Goal: Task Accomplishment & Management: Complete application form

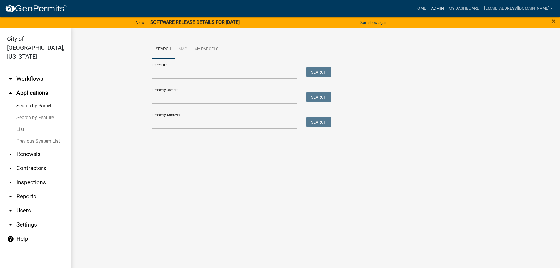
click at [446, 10] on link "Admin" at bounding box center [438, 8] width 18 height 11
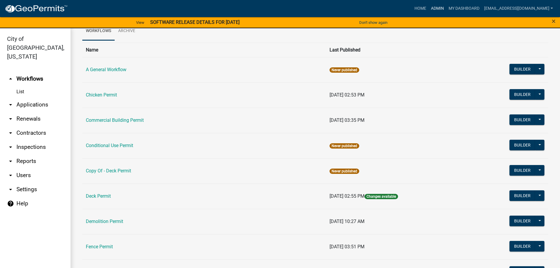
scroll to position [29, 0]
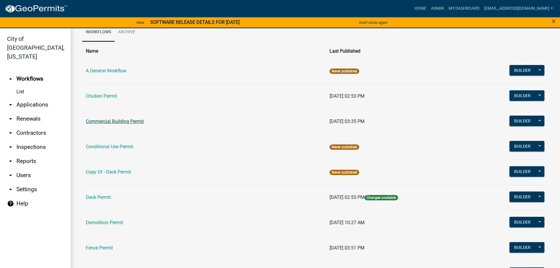
click at [124, 122] on link "Commercial Building Permit" at bounding box center [115, 122] width 58 height 6
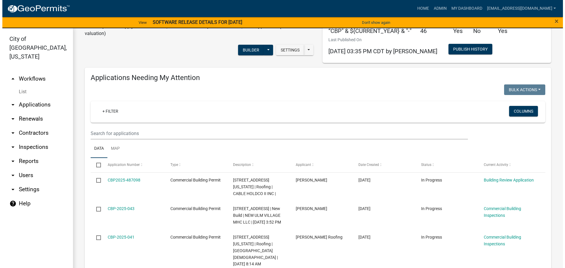
scroll to position [59, 0]
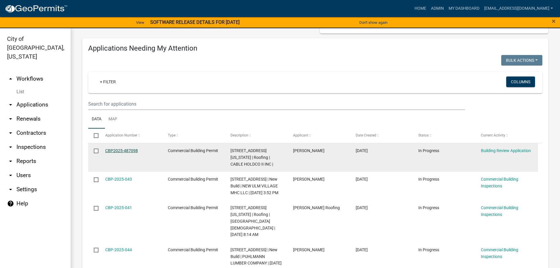
click at [130, 153] on link "CBP2025-487098" at bounding box center [121, 150] width 33 height 5
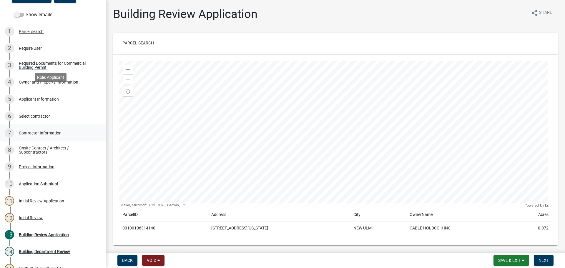
scroll to position [118, 0]
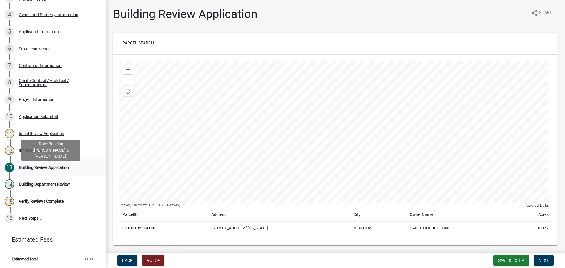
click at [49, 169] on div "Building Review Application" at bounding box center [44, 167] width 50 height 4
click at [550, 255] on nav "Back Void Withdraw Lock Expire Void Save & Exit Save Save & Exit Next" at bounding box center [335, 260] width 459 height 15
click at [546, 261] on span "Next" at bounding box center [543, 260] width 10 height 5
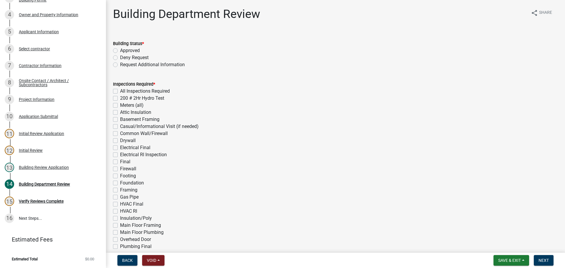
click at [120, 50] on label "Approved" at bounding box center [130, 50] width 20 height 7
click at [120, 50] on input "Approved" at bounding box center [122, 49] width 4 height 4
radio input "true"
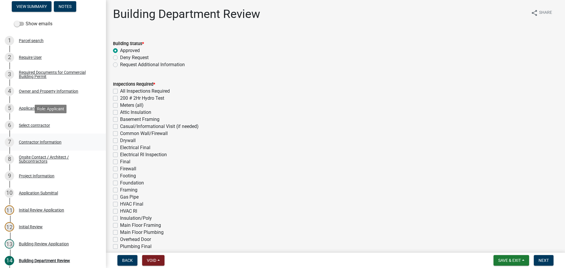
scroll to position [29, 0]
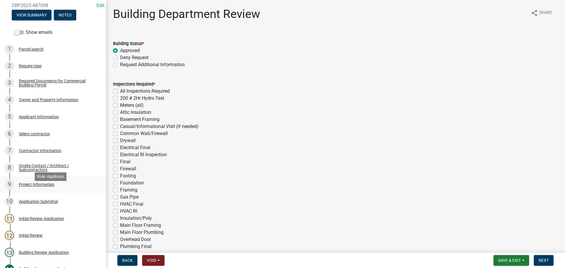
click at [45, 186] on div "Project Information" at bounding box center [37, 184] width 36 height 4
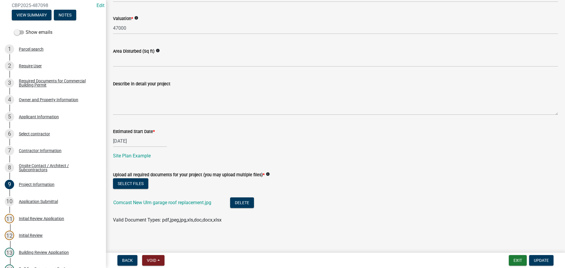
scroll to position [216, 0]
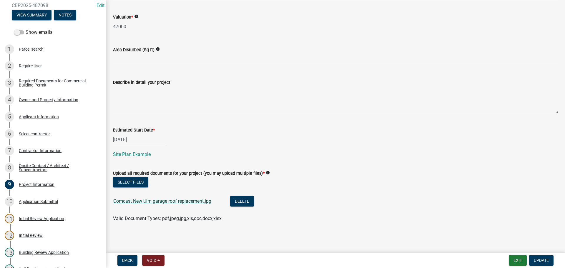
click at [180, 203] on link "Comcast New Ulm garage roof replacement.jpg" at bounding box center [162, 201] width 98 height 6
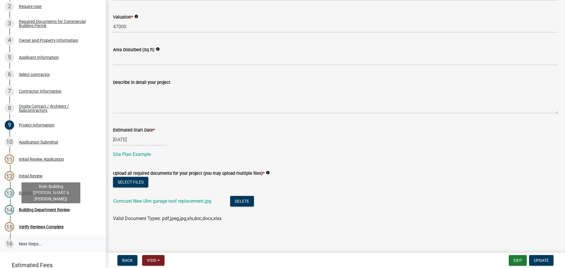
scroll to position [118, 0]
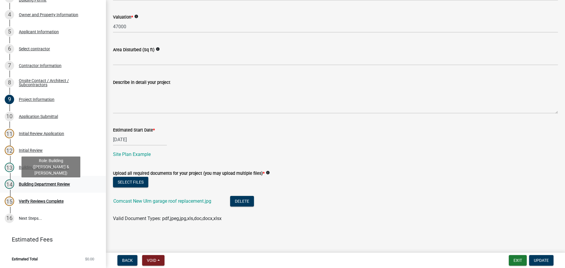
click at [52, 186] on div "Building Department Review" at bounding box center [44, 184] width 51 height 4
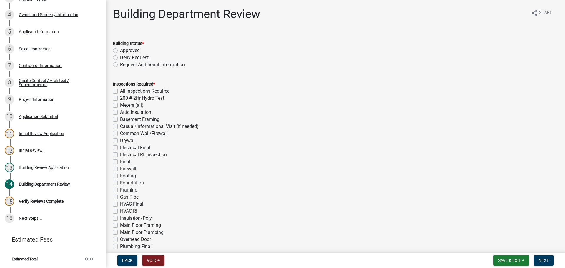
click at [120, 50] on label "Approved" at bounding box center [130, 50] width 20 height 7
click at [120, 50] on input "Approved" at bounding box center [122, 49] width 4 height 4
radio input "true"
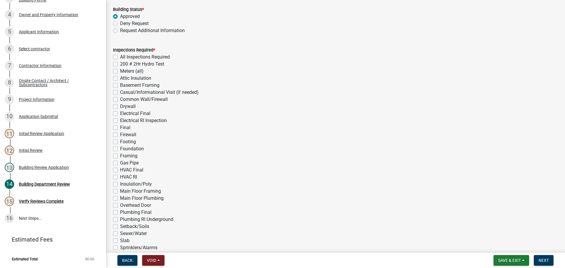
scroll to position [88, 0]
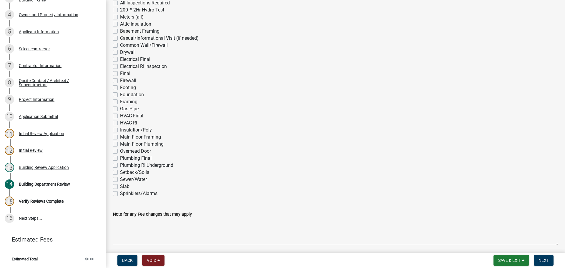
click at [120, 131] on label "Insulation/Poly" at bounding box center [136, 129] width 32 height 7
click at [120, 130] on input "Insulation/Poly" at bounding box center [122, 128] width 4 height 4
checkbox input "true"
checkbox input "false"
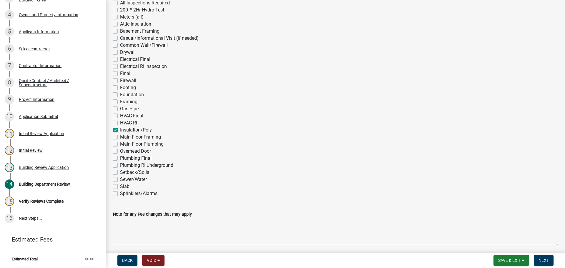
checkbox input "false"
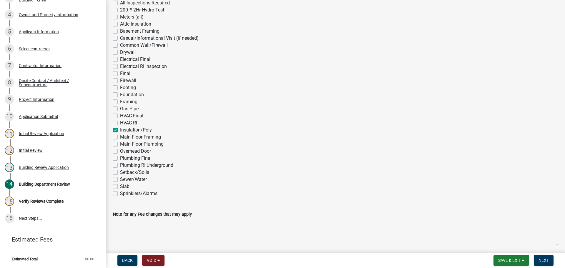
checkbox input "false"
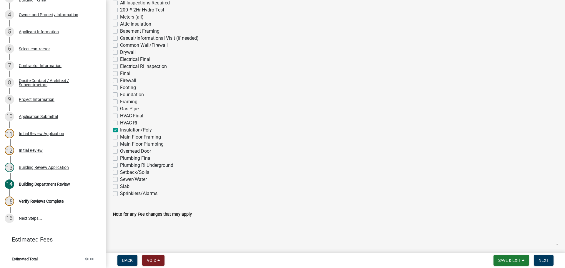
checkbox input "false"
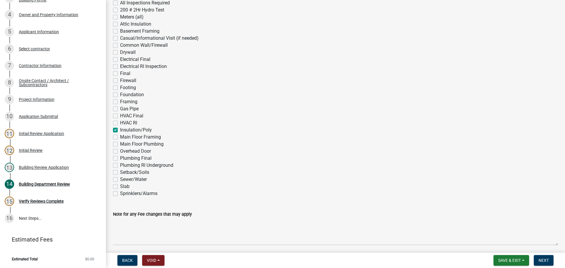
checkbox input "false"
checkbox input "true"
checkbox input "false"
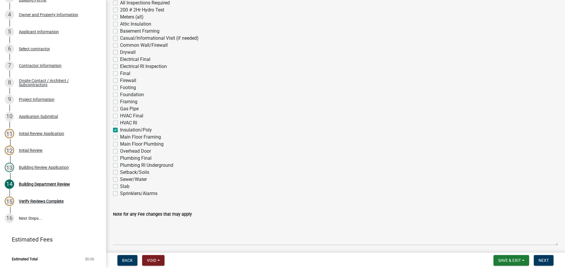
checkbox input "false"
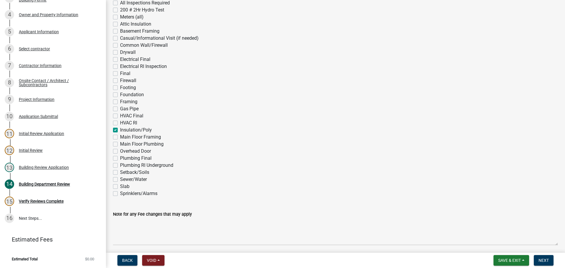
checkbox input "false"
click at [118, 69] on div "Electrical RI Inspection" at bounding box center [335, 66] width 445 height 7
click at [120, 73] on label "Final" at bounding box center [125, 73] width 10 height 7
click at [120, 73] on input "Final" at bounding box center [122, 72] width 4 height 4
checkbox input "true"
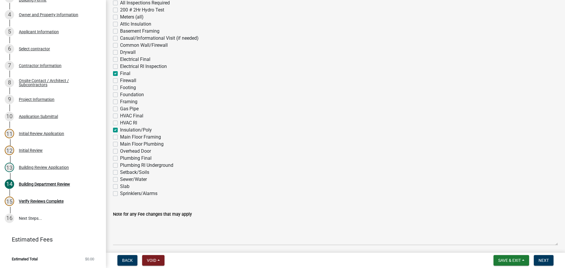
checkbox input "false"
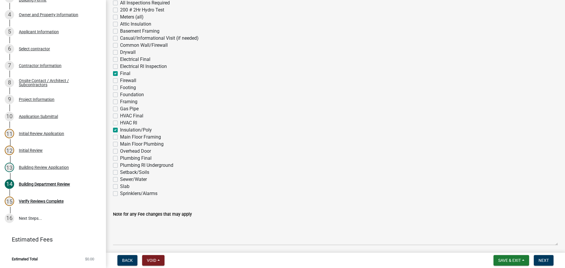
checkbox input "false"
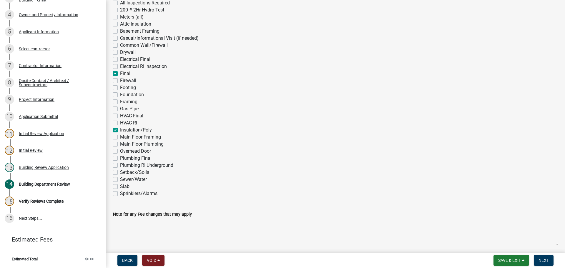
checkbox input "true"
checkbox input "false"
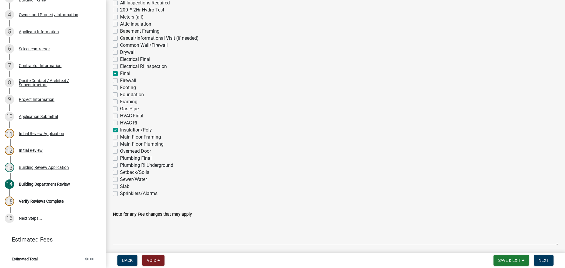
checkbox input "false"
checkbox input "true"
checkbox input "false"
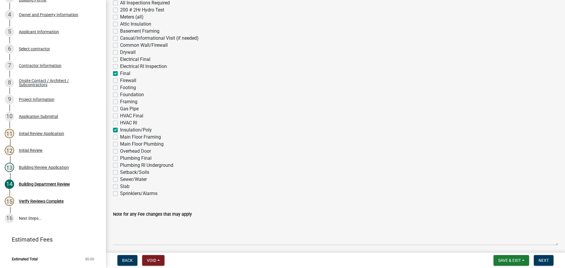
checkbox input "false"
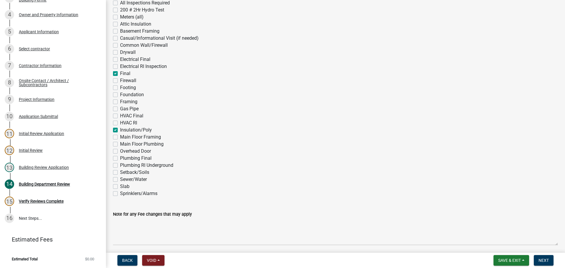
checkbox input "false"
click at [545, 259] on span "Next" at bounding box center [543, 260] width 10 height 5
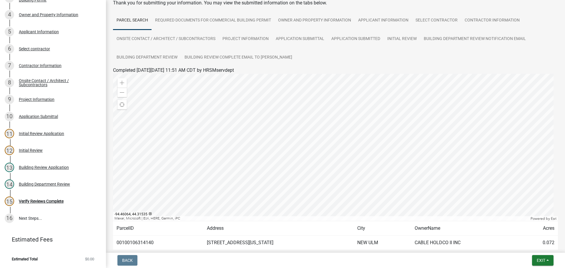
scroll to position [68, 0]
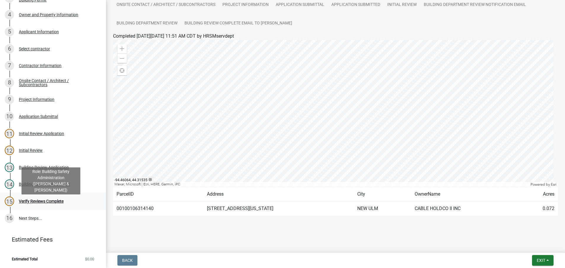
click at [57, 203] on div "Verify Reviews Complete" at bounding box center [41, 201] width 45 height 4
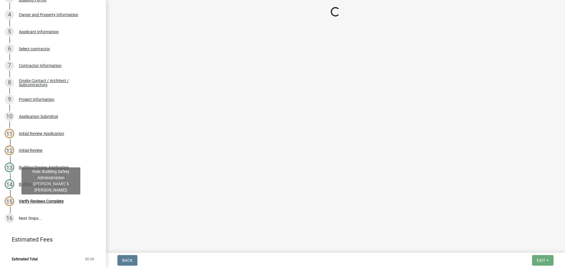
scroll to position [0, 0]
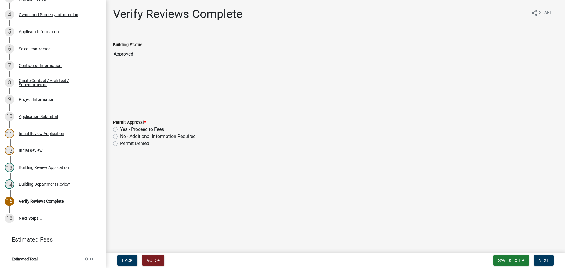
click at [120, 128] on label "Yes - Proceed to Fees" at bounding box center [142, 129] width 44 height 7
click at [120, 128] on input "Yes - Proceed to Fees" at bounding box center [122, 128] width 4 height 4
radio input "true"
click at [546, 260] on span "Next" at bounding box center [543, 260] width 10 height 5
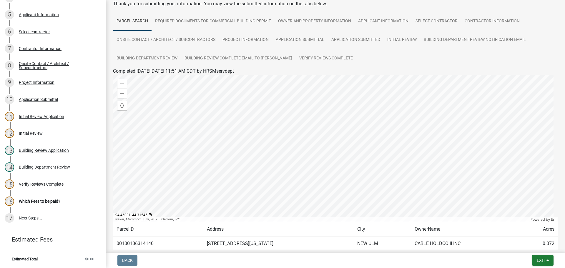
scroll to position [68, 0]
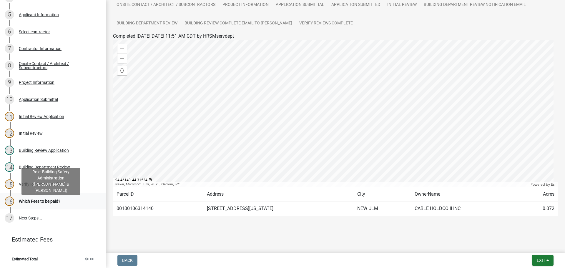
drag, startPoint x: 49, startPoint y: 201, endPoint x: 54, endPoint y: 202, distance: 5.7
click at [49, 201] on link "16 Which Fees to be paid?" at bounding box center [53, 201] width 106 height 17
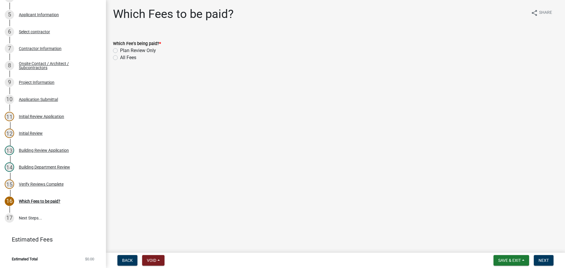
click at [120, 56] on label "All Fees" at bounding box center [128, 57] width 16 height 7
click at [120, 56] on input "All Fees" at bounding box center [122, 56] width 4 height 4
radio input "true"
click at [543, 258] on span "Next" at bounding box center [543, 260] width 10 height 5
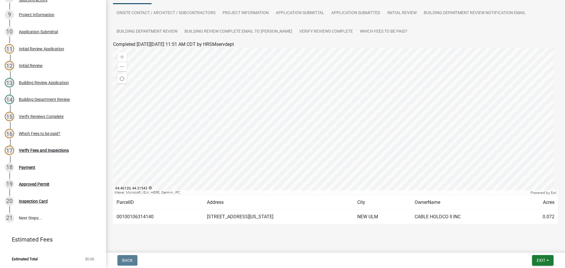
scroll to position [68, 0]
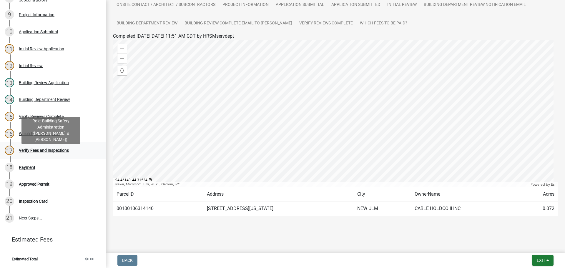
click at [48, 152] on div "Verify Fees and Inspections" at bounding box center [44, 150] width 50 height 4
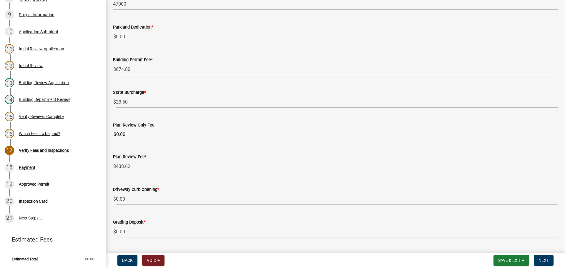
scroll to position [118, 0]
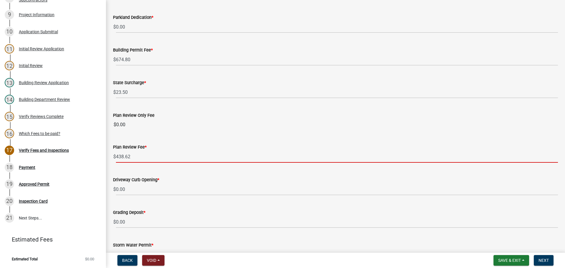
drag, startPoint x: 130, startPoint y: 156, endPoint x: 117, endPoint y: 156, distance: 13.2
click at [117, 156] on input "438.62" at bounding box center [337, 157] width 442 height 12
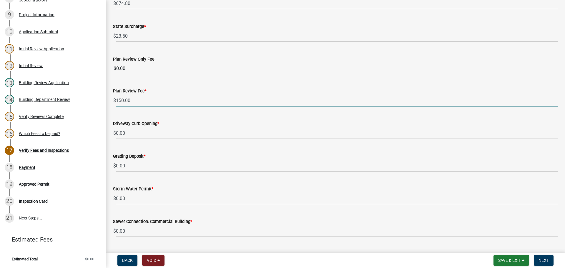
scroll to position [176, 0]
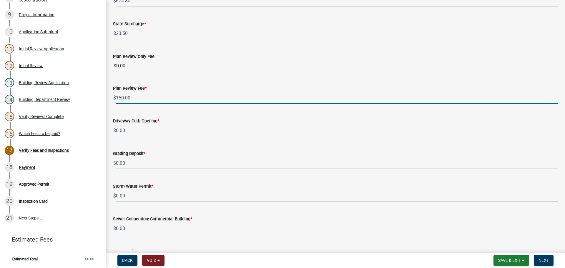
type input "150.00"
click at [211, 153] on div "Grading Deposit *" at bounding box center [335, 153] width 445 height 7
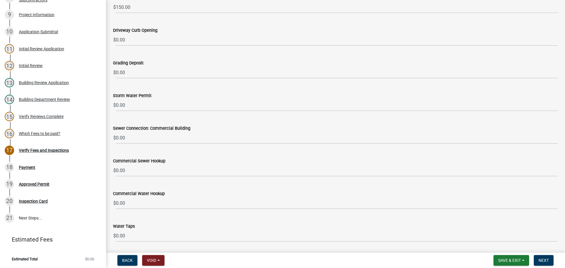
scroll to position [352, 0]
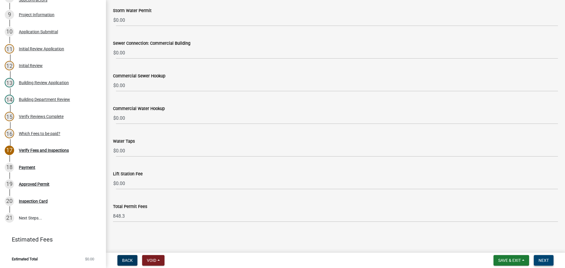
click at [549, 260] on button "Next" at bounding box center [543, 260] width 20 height 11
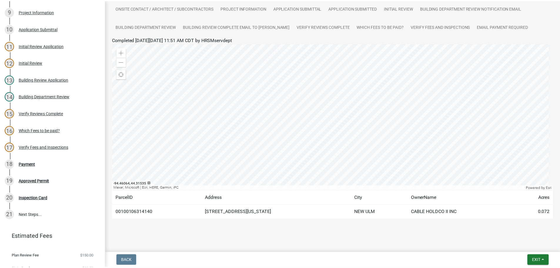
scroll to position [68, 0]
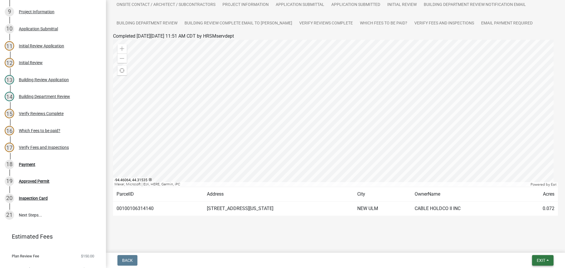
click at [537, 259] on span "Exit" at bounding box center [540, 260] width 9 height 5
click at [530, 249] on button "Save & Exit" at bounding box center [529, 245] width 47 height 14
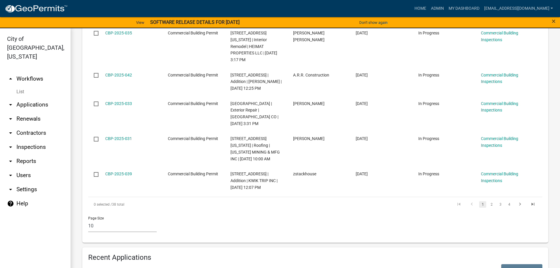
scroll to position [353, 0]
click at [488, 203] on link "2" at bounding box center [491, 204] width 7 height 6
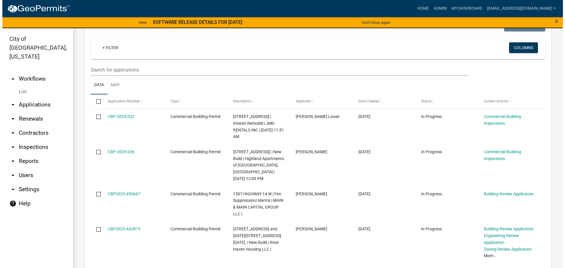
scroll to position [66, 0]
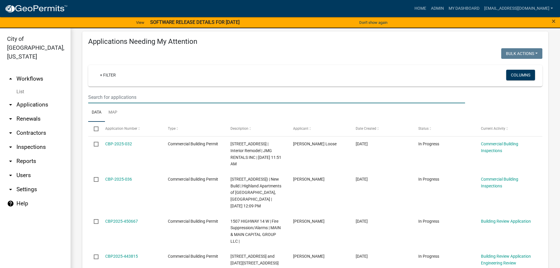
click at [100, 95] on input "text" at bounding box center [276, 97] width 377 height 12
type input "1000"
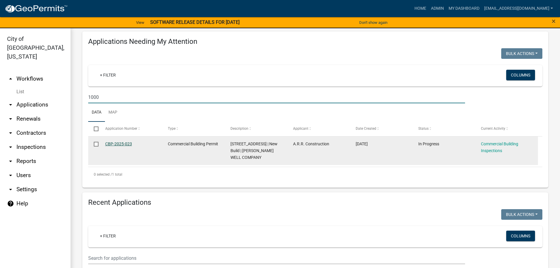
click at [119, 144] on link "CBP-2025-023" at bounding box center [118, 143] width 27 height 5
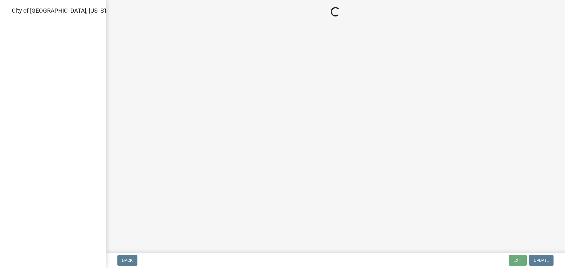
select select "805d55ac-e238-4e04-8f8e-acc067f36c3e"
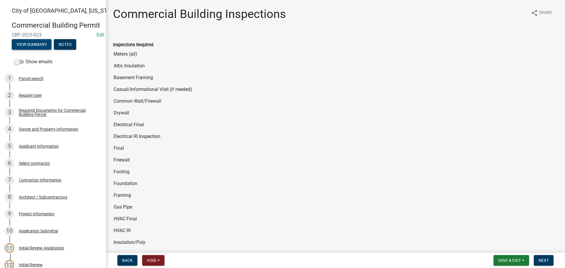
click at [44, 49] on button "View Summary" at bounding box center [32, 44] width 40 height 11
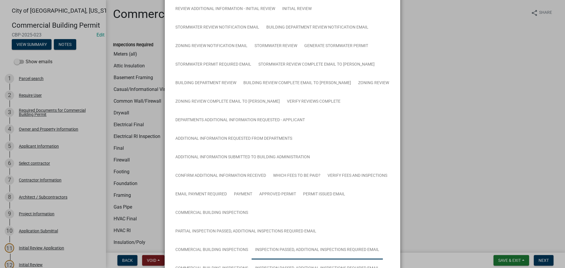
scroll to position [176, 0]
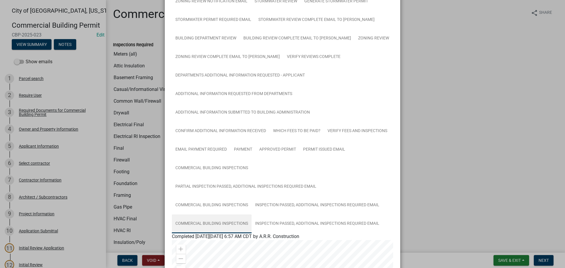
click at [236, 226] on link "Commercial Building Inspections" at bounding box center [212, 223] width 80 height 19
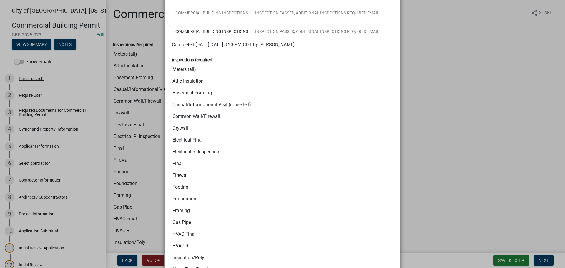
scroll to position [265, 0]
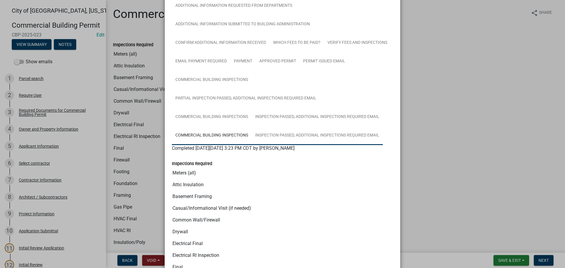
click at [296, 134] on link "Inspection Passed, Additional Inspections Required Email" at bounding box center [316, 135] width 131 height 19
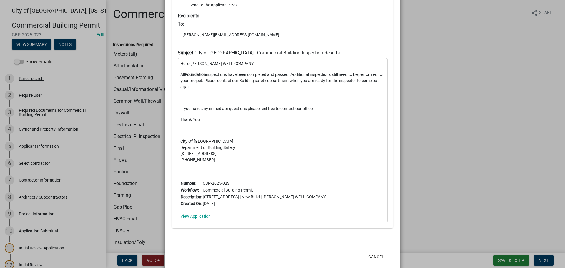
scroll to position [468, 0]
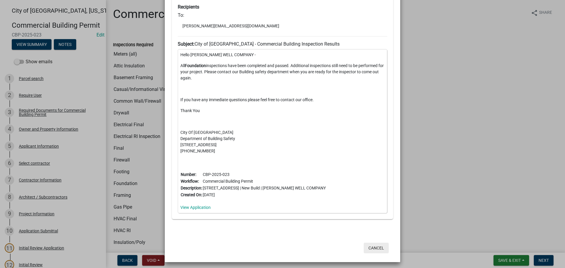
click at [377, 248] on button "Cancel" at bounding box center [375, 248] width 25 height 11
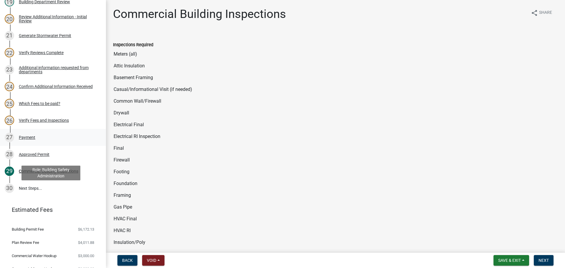
scroll to position [382, 0]
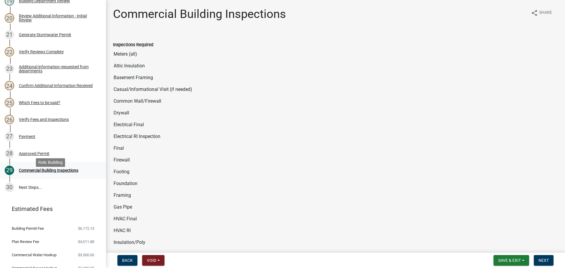
click at [49, 172] on div "Commercial Building Inspections" at bounding box center [48, 170] width 59 height 4
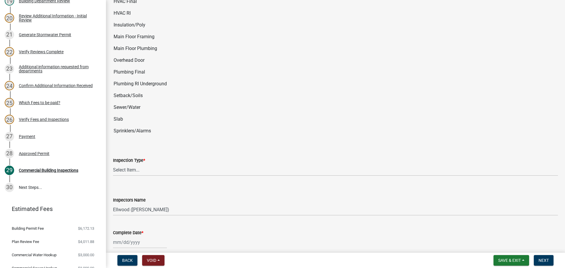
scroll to position [235, 0]
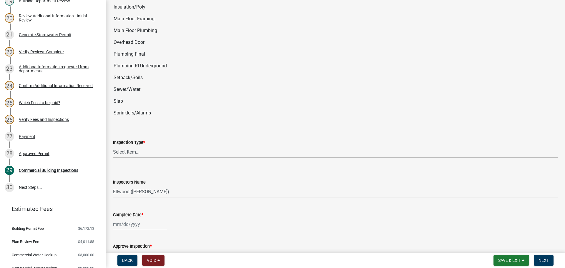
click at [140, 154] on select "Select Item... All Inspections Required 200 # 2Hr Hydro Test Meters (all) Attic…" at bounding box center [335, 152] width 445 height 12
click at [113, 146] on select "Select Item... All Inspections Required 200 # 2Hr Hydro Test Meters (all) Attic…" at bounding box center [335, 152] width 445 height 12
select select "e47e4241-4a59-4083-9ed5-66744baabc3a"
click at [137, 193] on select "Select Item... Ellwood ([PERSON_NAME]) [EMAIL_ADDRESS][DOMAIN_NAME] ([PERSON_NA…" at bounding box center [335, 192] width 445 height 12
select select "cd72df13-1819-4c17-818e-bd68a66556fb"
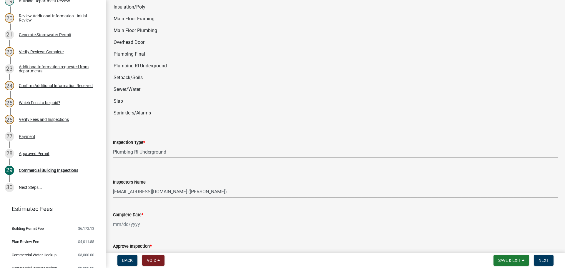
click at [113, 186] on select "Select Item... Ellwood ([PERSON_NAME]) [EMAIL_ADDRESS][DOMAIN_NAME] ([PERSON_NA…" at bounding box center [335, 192] width 445 height 12
select select "10"
select select "2025"
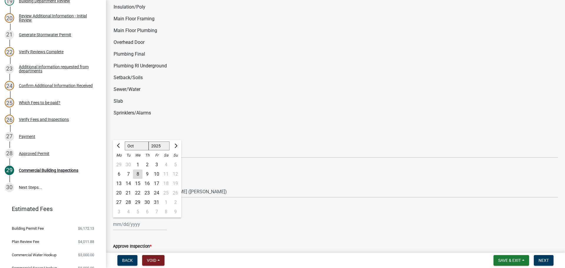
click at [131, 222] on div "[PERSON_NAME] Feb Mar Apr [PERSON_NAME][DATE] Oct Nov [DATE] 1526 1527 1528 152…" at bounding box center [140, 224] width 54 height 12
click at [156, 166] on div "3" at bounding box center [156, 164] width 9 height 9
type input "[DATE]"
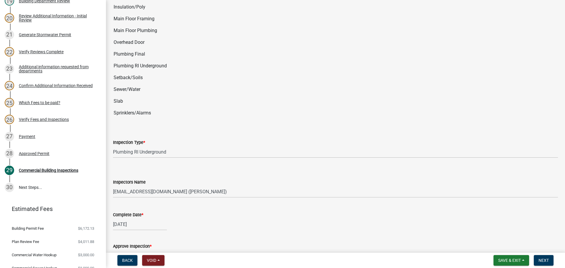
click at [133, 221] on div "[DATE]" at bounding box center [140, 224] width 54 height 12
select select "10"
select select "2025"
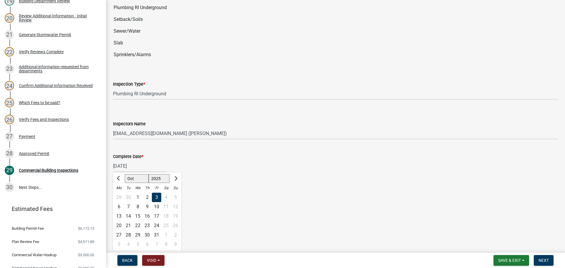
scroll to position [294, 0]
drag, startPoint x: 241, startPoint y: 176, endPoint x: 238, endPoint y: 177, distance: 3.2
click at [241, 176] on wm-data-entity-input "Complete Date * [DATE] [PERSON_NAME] Feb Mar Apr May Jun [DATE] Aug Sep Oct Nov…" at bounding box center [335, 160] width 445 height 33
click at [120, 196] on label "Yes" at bounding box center [123, 194] width 7 height 7
click at [120, 195] on input "Yes" at bounding box center [122, 193] width 4 height 4
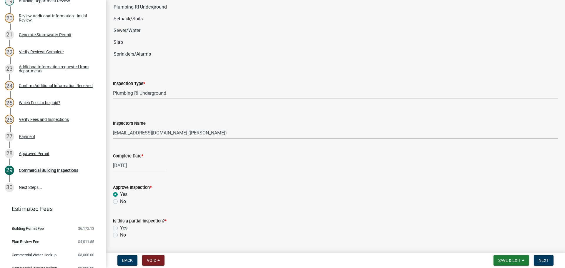
radio input "true"
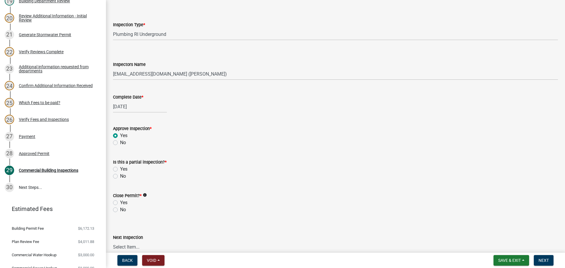
select select "10"
select select "2025"
click at [131, 109] on div "[DATE] Jan Feb Mar Apr May Jun [DATE] Aug Sep Oct Nov [DATE] 1526 1527 1528 152…" at bounding box center [140, 107] width 54 height 12
click at [120, 147] on div "6" at bounding box center [118, 147] width 9 height 9
type input "[DATE]"
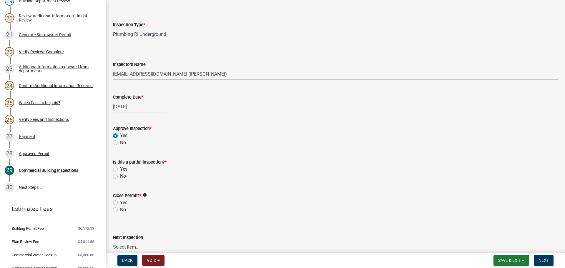
click at [120, 176] on label "No" at bounding box center [123, 176] width 6 height 7
click at [120, 176] on input "No" at bounding box center [122, 175] width 4 height 4
radio input "true"
click at [120, 211] on label "No" at bounding box center [123, 209] width 6 height 7
click at [120, 210] on input "No" at bounding box center [122, 208] width 4 height 4
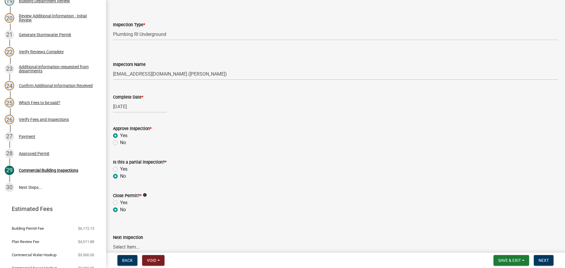
radio input "true"
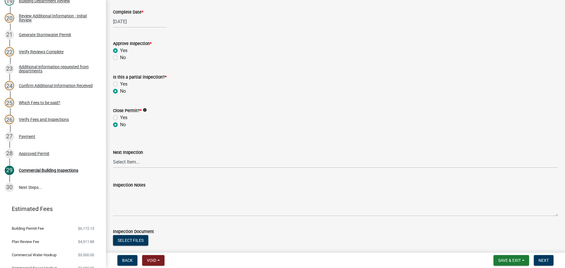
scroll to position [441, 0]
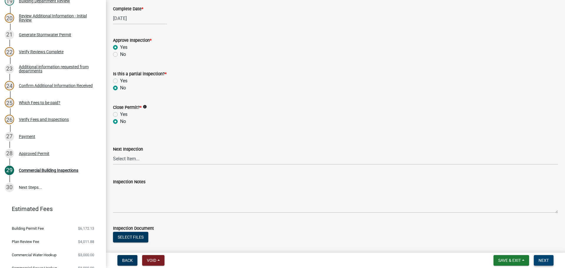
click at [543, 260] on span "Next" at bounding box center [543, 260] width 10 height 5
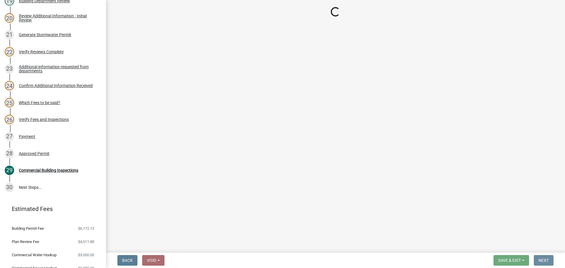
scroll to position [0, 0]
select select "805d55ac-e238-4e04-8f8e-acc067f36c3e"
